Goal: Use online tool/utility: Utilize a website feature to perform a specific function

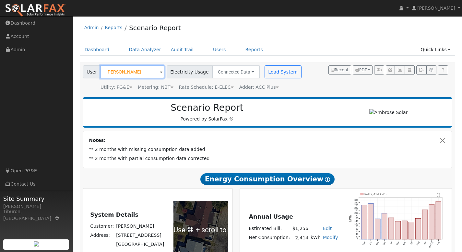
click at [125, 71] on input "[PERSON_NAME]" at bounding box center [133, 71] width 64 height 13
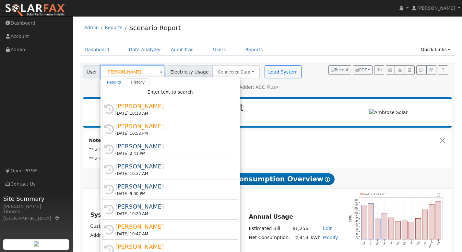
click at [125, 71] on input "[PERSON_NAME]" at bounding box center [133, 71] width 64 height 13
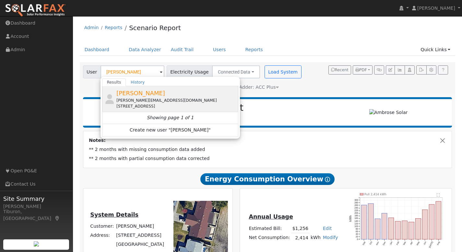
click at [155, 100] on div "[PERSON_NAME][EMAIL_ADDRESS][DOMAIN_NAME]" at bounding box center [176, 101] width 120 height 6
type input "[PERSON_NAME]"
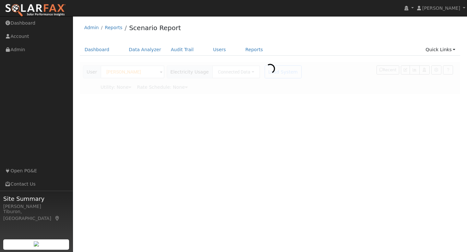
type input "Pacific Gas & Electric"
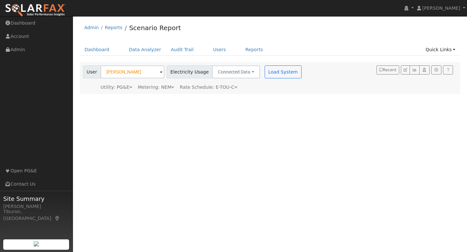
click at [163, 88] on div "Metering: NEM" at bounding box center [156, 87] width 36 height 7
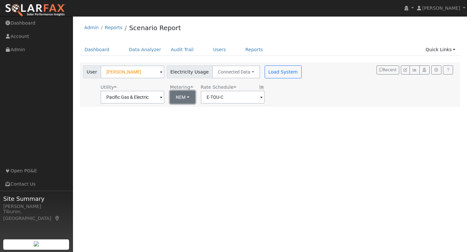
click at [177, 99] on button "NEM" at bounding box center [182, 97] width 25 height 13
click at [182, 125] on link "NBT" at bounding box center [188, 120] width 45 height 9
type input "E-ELEC"
click at [280, 72] on button "Load System" at bounding box center [283, 71] width 37 height 13
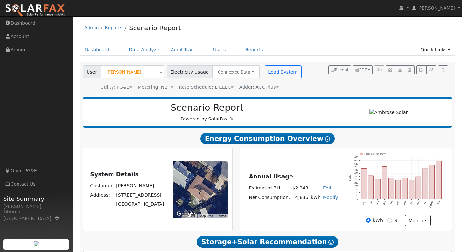
click at [330, 198] on link "Modify" at bounding box center [330, 197] width 15 height 5
click at [313, 210] on link "Add Consumption" at bounding box center [308, 207] width 54 height 9
type input "4836"
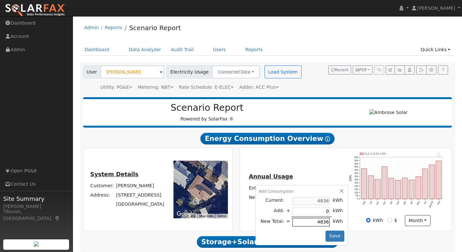
type input "1"
type input "4837"
type input "10"
type input "4846"
type input "100"
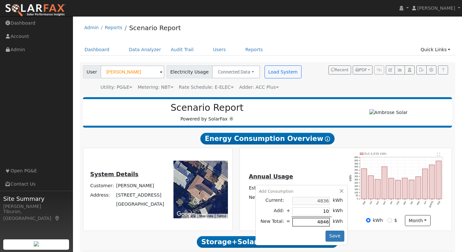
type input "4936"
type input "1000"
type input "5836"
type input "1000"
click at [336, 237] on button "Save" at bounding box center [335, 236] width 19 height 11
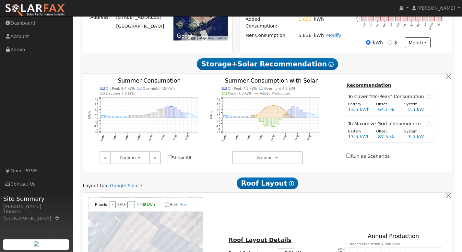
scroll to position [353, 0]
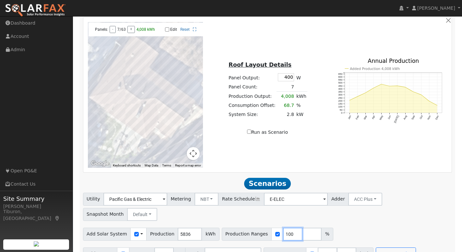
drag, startPoint x: 286, startPoint y: 220, endPoint x: 260, endPoint y: 220, distance: 25.9
click at [260, 228] on div "Production Ranges 100 %" at bounding box center [278, 234] width 112 height 13
type input "147"
click at [302, 228] on input "number" at bounding box center [311, 234] width 19 height 13
type input "167"
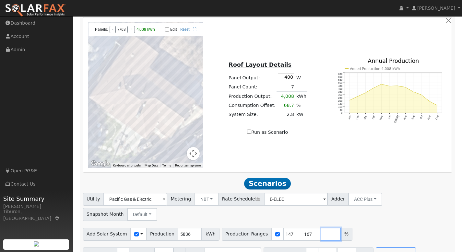
click at [321, 228] on input "number" at bounding box center [330, 234] width 19 height 13
type input "189"
drag, startPoint x: 321, startPoint y: 238, endPoint x: 305, endPoint y: 238, distance: 15.6
click at [305, 248] on div "Battery Ranges 8 Overrides Reserve % Mode None None Self Consumption Peak Savin…" at bounding box center [319, 254] width 110 height 13
type input "18"
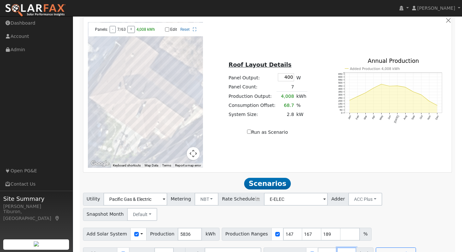
click at [337, 248] on input "number" at bounding box center [346, 254] width 19 height 13
type input "10"
type input "18"
click at [356, 248] on input "number" at bounding box center [365, 254] width 19 height 13
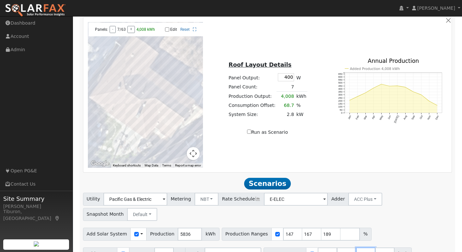
type input "16"
type input "18"
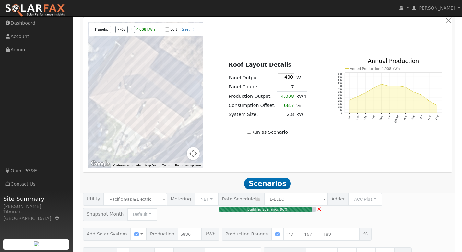
type input "$25,737"
type input "$12,000"
type input "$11,321"
type input "7.4"
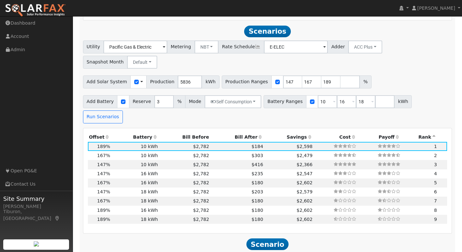
scroll to position [512, 0]
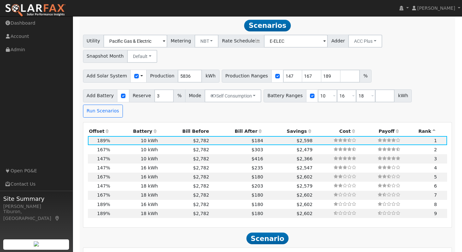
click at [144, 127] on th "Battery" at bounding box center [135, 131] width 48 height 9
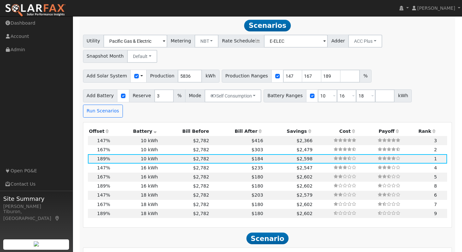
click at [97, 127] on th "Offset" at bounding box center [100, 131] width 24 height 9
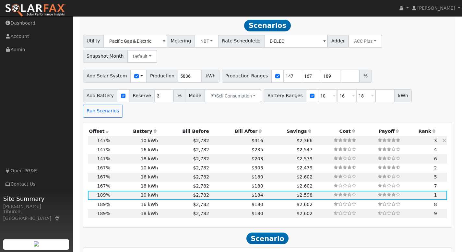
click at [445, 138] on icon at bounding box center [445, 140] width 4 height 5
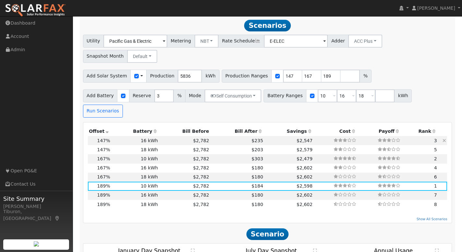
click at [445, 138] on icon at bounding box center [445, 140] width 4 height 5
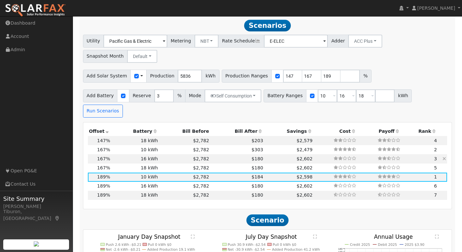
click at [444, 157] on icon at bounding box center [445, 159] width 4 height 5
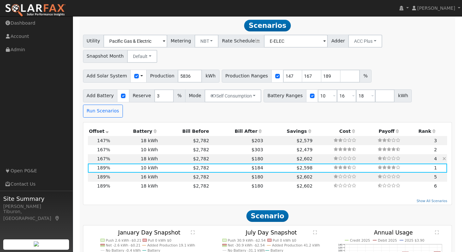
click at [444, 157] on icon at bounding box center [445, 159] width 4 height 5
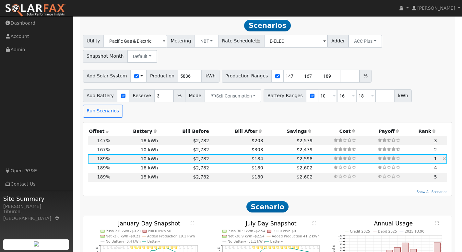
click at [444, 157] on icon at bounding box center [445, 159] width 4 height 5
type input "$20,018"
type input "$21,600"
type input "$12,485"
type input "5.7"
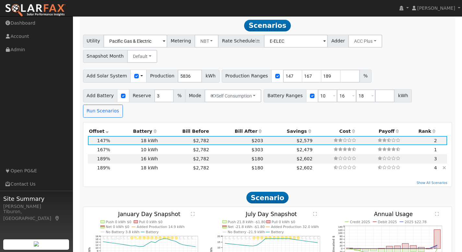
click at [444, 166] on icon at bounding box center [445, 168] width 4 height 5
